Goal: Check status

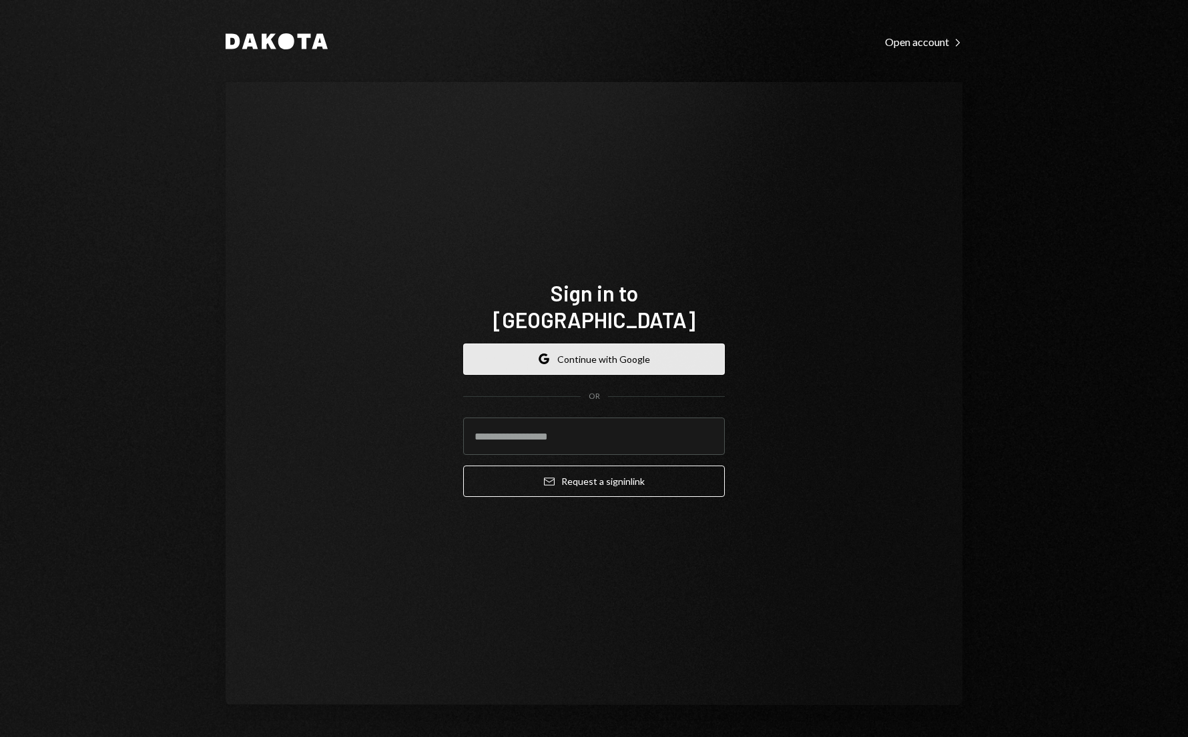
click at [555, 352] on button "Google Continue with Google" at bounding box center [594, 359] width 262 height 31
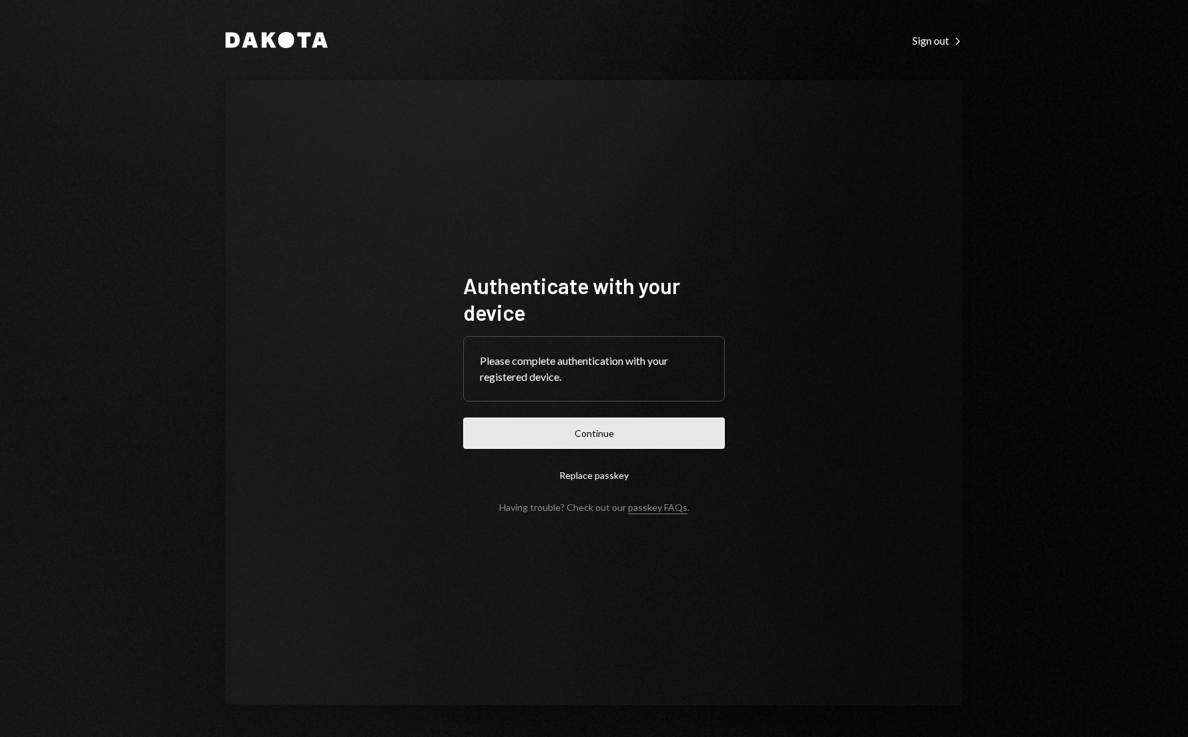
click at [586, 432] on button "Continue" at bounding box center [594, 433] width 262 height 31
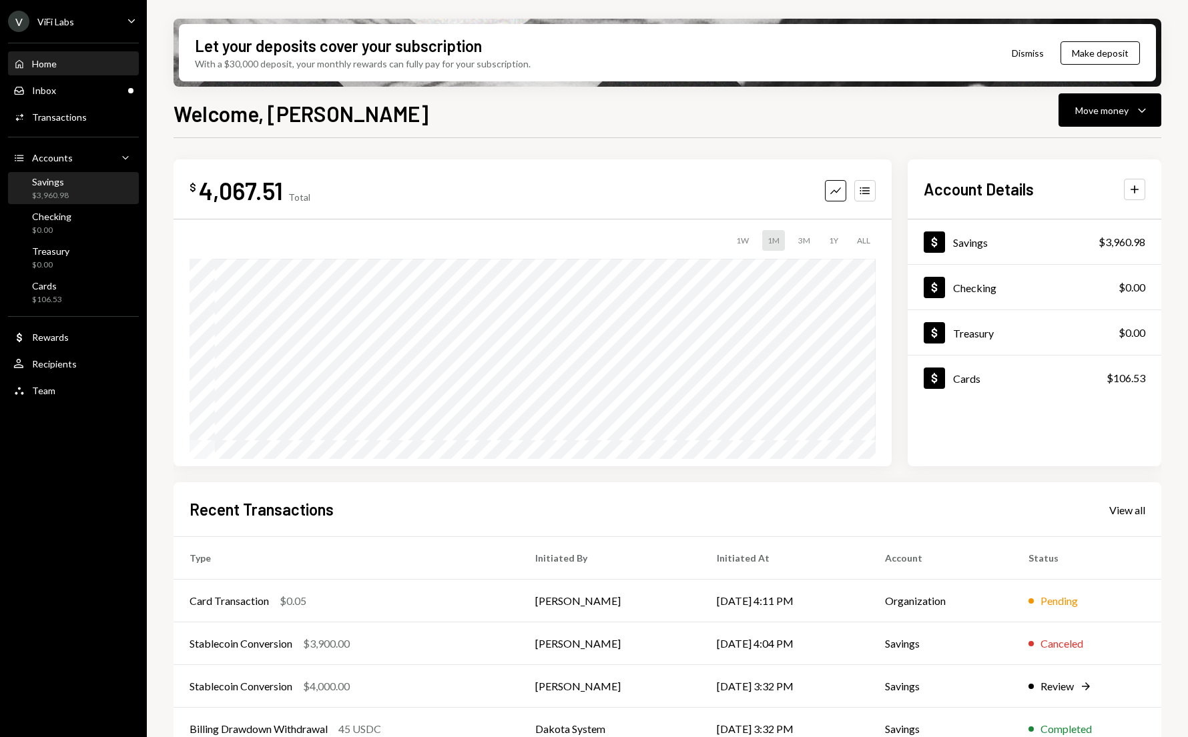
click at [59, 190] on div "$3,960.98" at bounding box center [50, 195] width 37 height 11
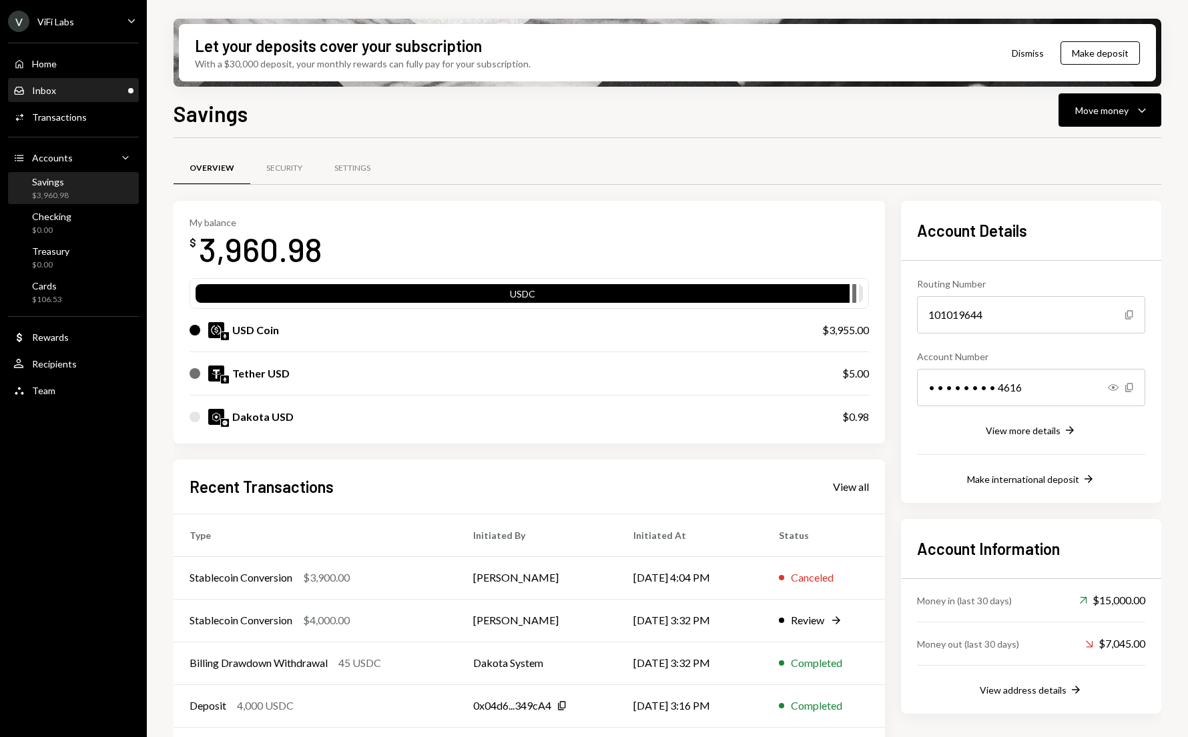
click at [66, 86] on div "Inbox Inbox" at bounding box center [73, 91] width 120 height 12
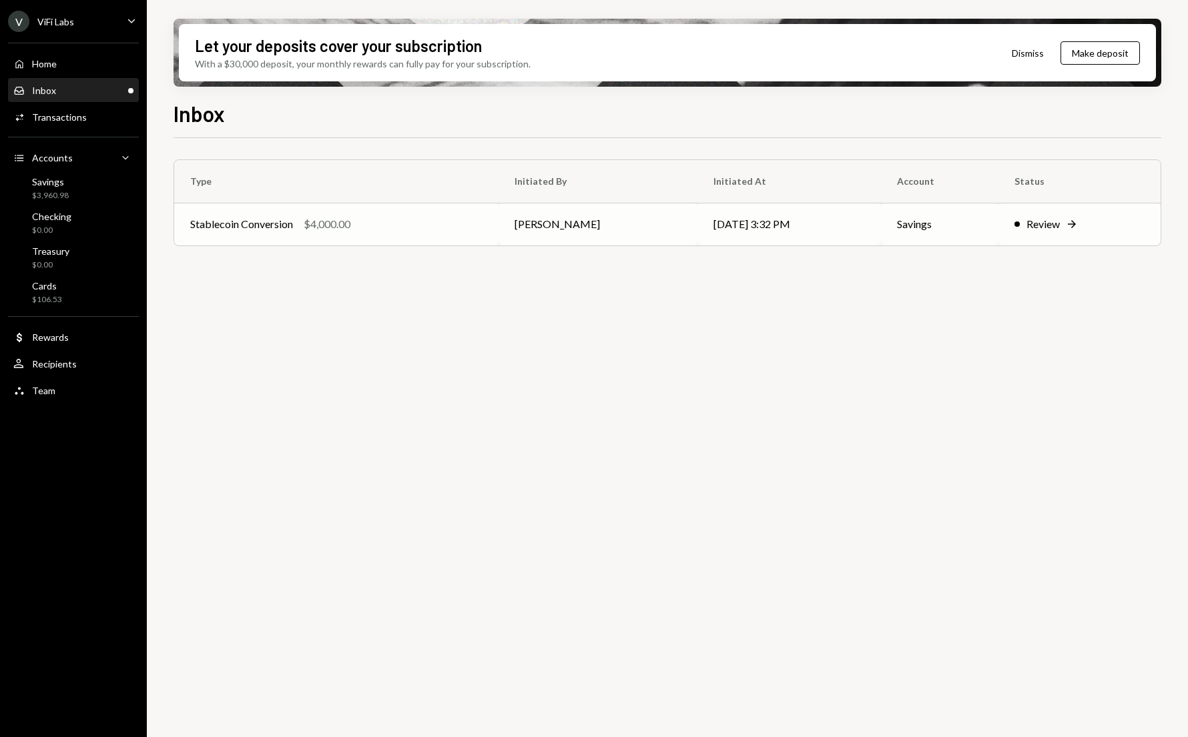
click at [396, 232] on td "Stablecoin Conversion $4,000.00" at bounding box center [336, 224] width 324 height 43
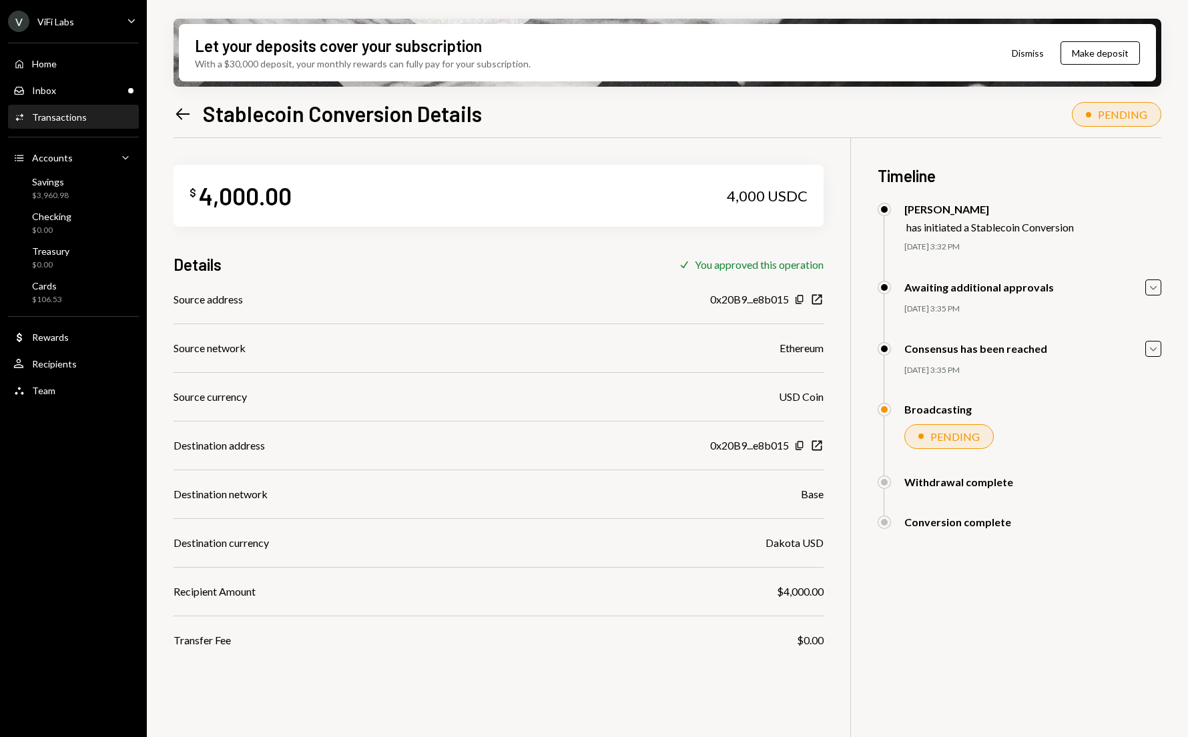
click at [648, 486] on div "Source address 0x20B9...e8b015 Copy New Window Source network Ethereum Source c…" at bounding box center [498, 470] width 650 height 357
